Goal: Find specific page/section: Locate a particular part of the current website

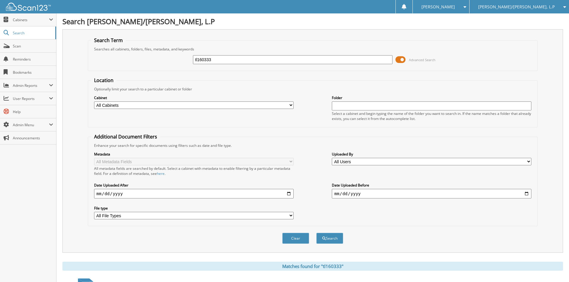
click at [231, 54] on div "tl160333 Advanced Search" at bounding box center [312, 60] width 443 height 16
drag, startPoint x: 226, startPoint y: 56, endPoint x: 171, endPoint y: 70, distance: 56.2
click at [173, 70] on fieldset "Search Term Searches all cabinets, folders, files, metadata, and keywords tl160…" at bounding box center [313, 54] width 450 height 34
type input "tb001977"
click at [316, 233] on button "Search" at bounding box center [329, 238] width 27 height 11
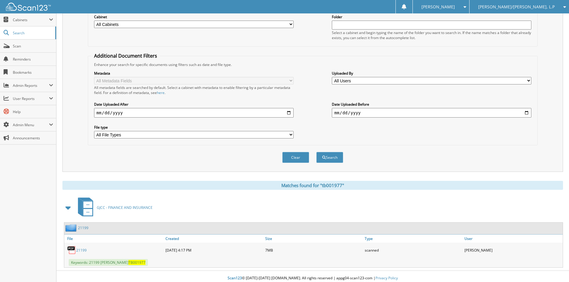
scroll to position [85, 0]
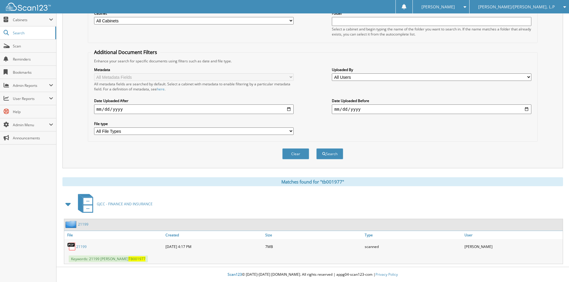
click at [80, 247] on link "21199" at bounding box center [81, 246] width 10 height 5
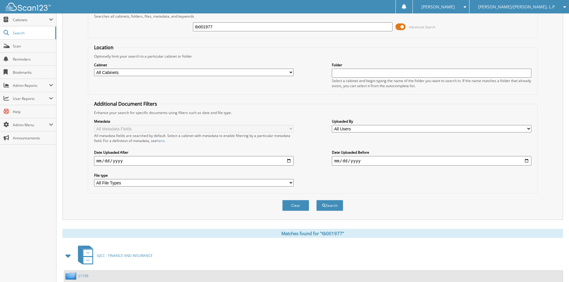
scroll to position [0, 0]
